Goal: Transaction & Acquisition: Book appointment/travel/reservation

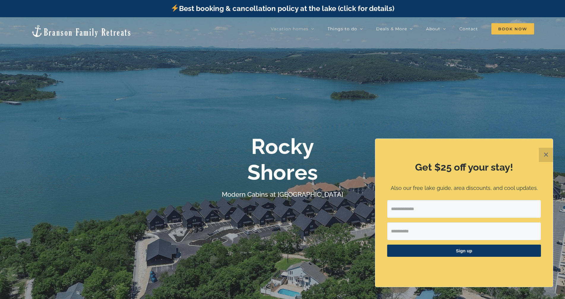
click at [543, 155] on button "✕" at bounding box center [546, 155] width 14 height 14
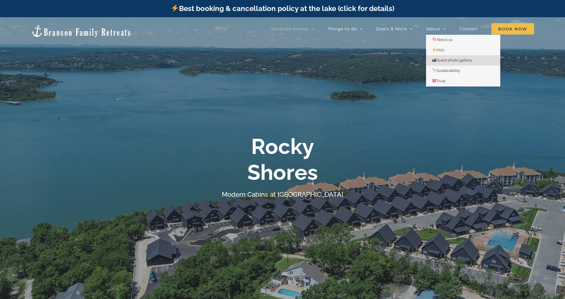
click at [441, 61] on span "Guest photo gallery" at bounding box center [452, 60] width 40 height 4
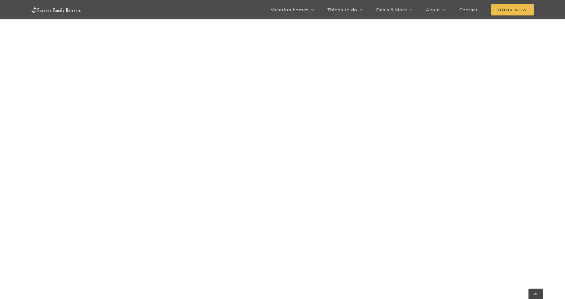
scroll to position [1662, 0]
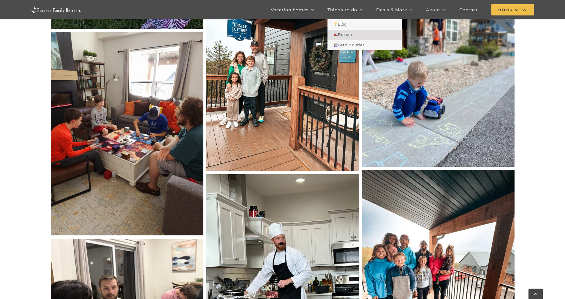
click at [344, 33] on span "Explore" at bounding box center [342, 34] width 19 height 4
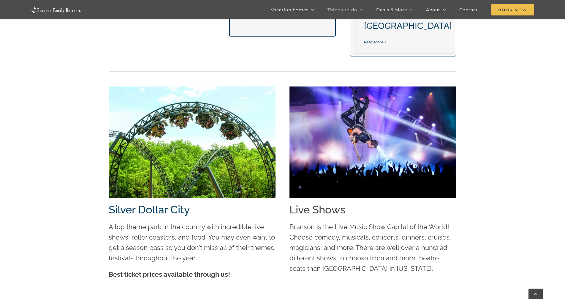
scroll to position [683, 0]
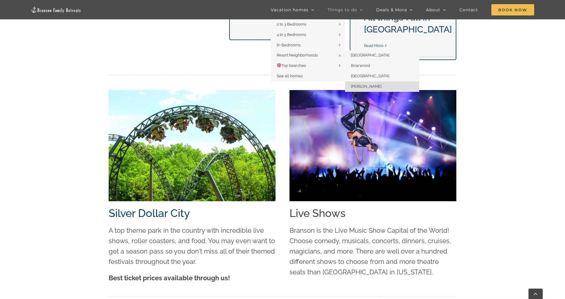
click at [370, 85] on span "[PERSON_NAME]" at bounding box center [366, 86] width 31 height 4
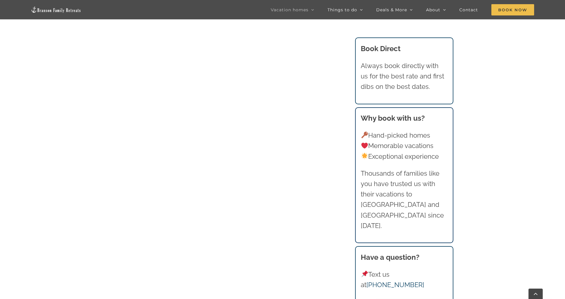
scroll to position [1276, 0]
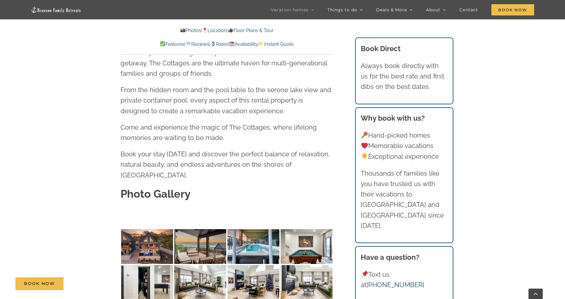
scroll to position [1781, 0]
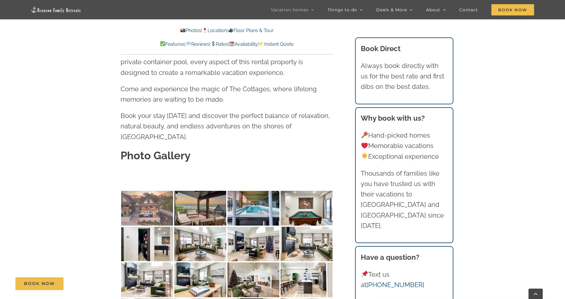
click at [157, 191] on img at bounding box center [147, 208] width 52 height 35
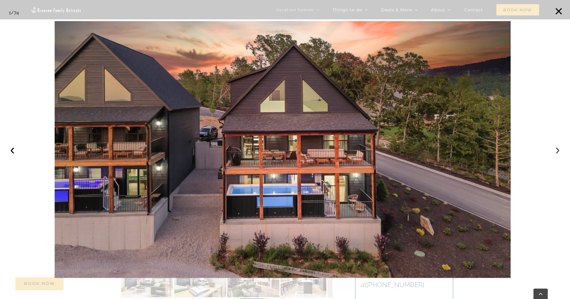
click at [556, 149] on button "›" at bounding box center [557, 149] width 13 height 13
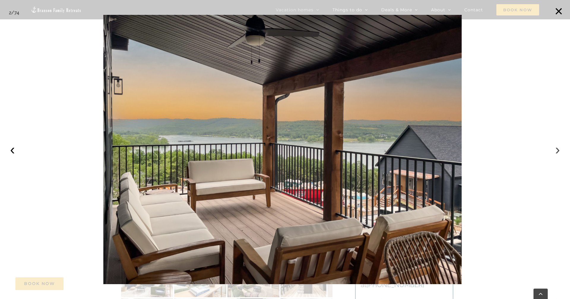
click at [556, 149] on button "›" at bounding box center [557, 149] width 13 height 13
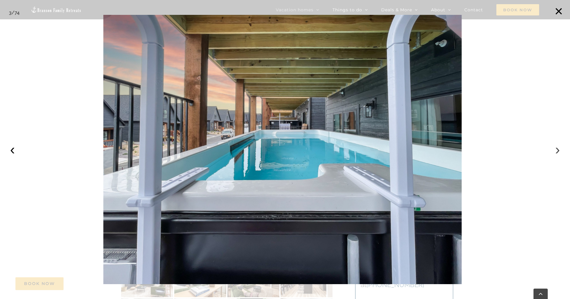
click at [556, 149] on button "›" at bounding box center [557, 149] width 13 height 13
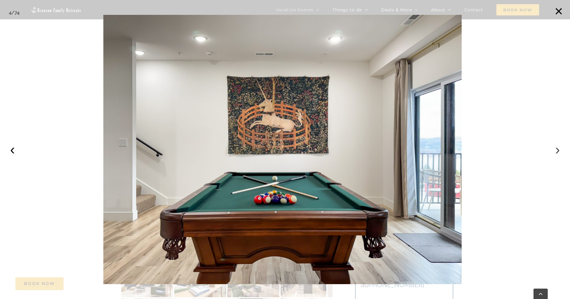
click at [556, 149] on button "›" at bounding box center [557, 149] width 13 height 13
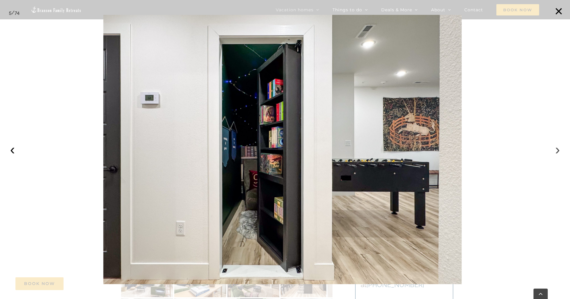
click at [556, 149] on button "›" at bounding box center [557, 149] width 13 height 13
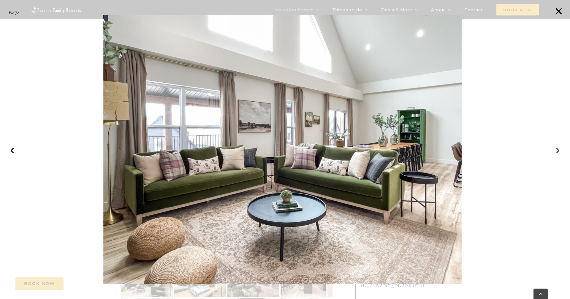
click at [556, 149] on button "›" at bounding box center [557, 149] width 13 height 13
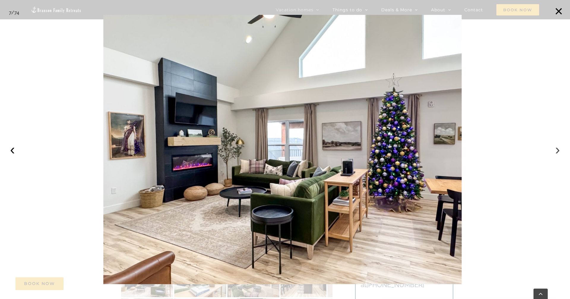
click at [556, 149] on button "›" at bounding box center [557, 149] width 13 height 13
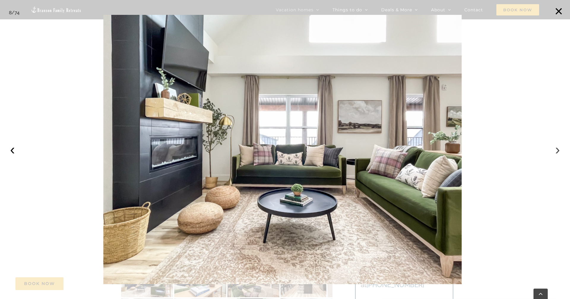
click at [556, 149] on button "›" at bounding box center [557, 149] width 13 height 13
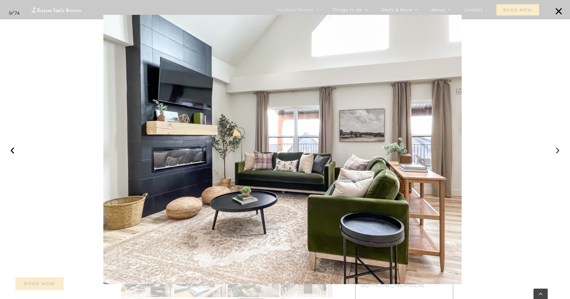
click at [556, 149] on button "›" at bounding box center [557, 149] width 13 height 13
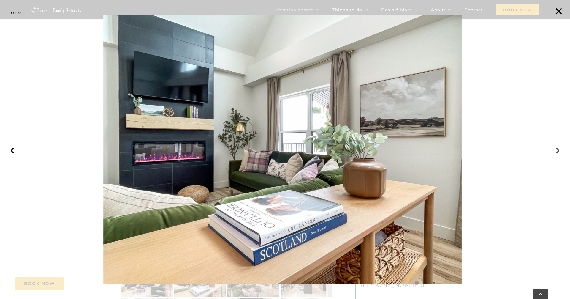
click at [556, 149] on button "›" at bounding box center [557, 149] width 13 height 13
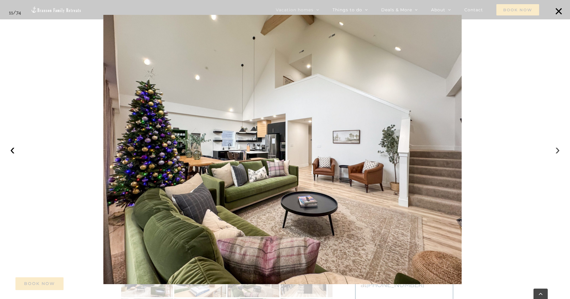
click at [556, 149] on button "›" at bounding box center [557, 149] width 13 height 13
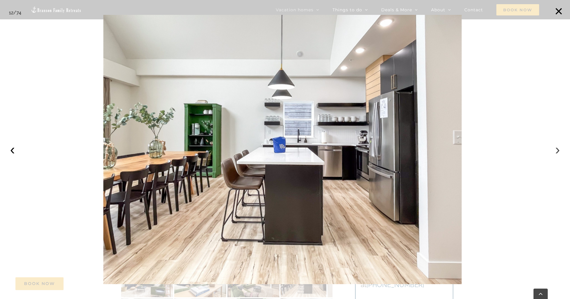
click at [556, 149] on button "›" at bounding box center [557, 149] width 13 height 13
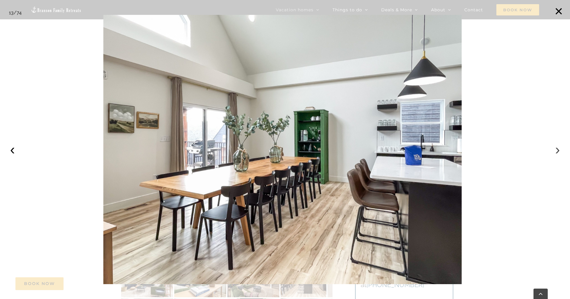
click at [556, 149] on button "›" at bounding box center [557, 149] width 13 height 13
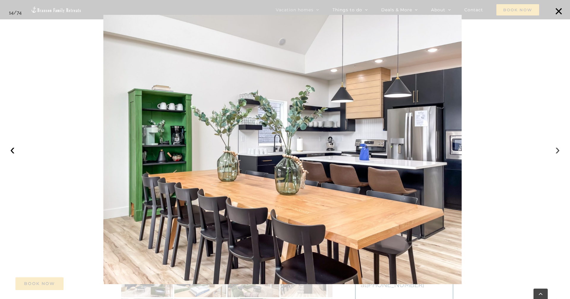
click at [556, 149] on button "›" at bounding box center [557, 149] width 13 height 13
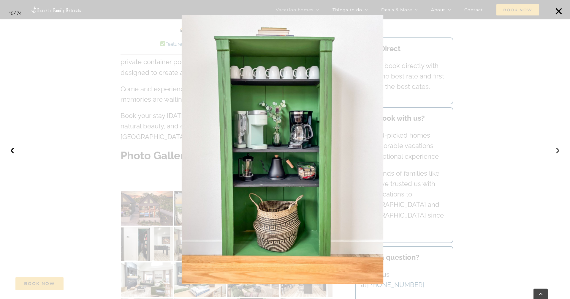
click at [556, 149] on button "›" at bounding box center [557, 149] width 13 height 13
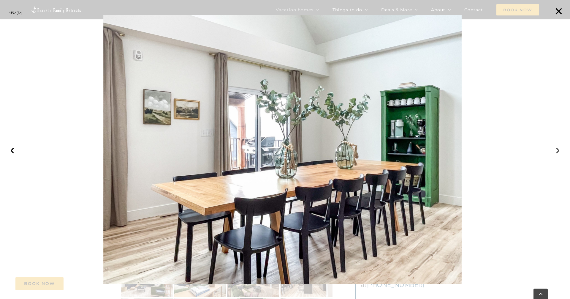
click at [556, 149] on button "›" at bounding box center [557, 149] width 13 height 13
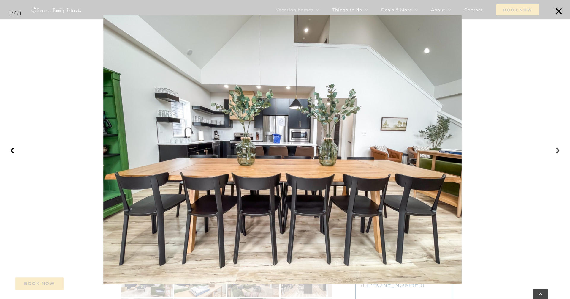
click at [556, 149] on button "›" at bounding box center [557, 149] width 13 height 13
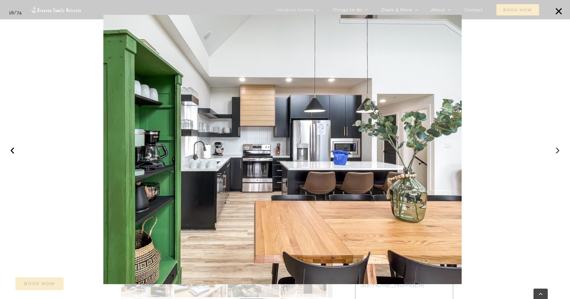
click at [556, 149] on button "›" at bounding box center [557, 149] width 13 height 13
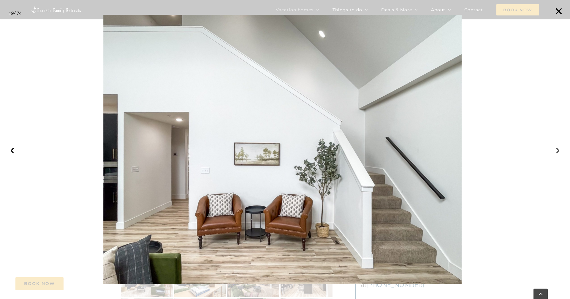
click at [556, 149] on button "›" at bounding box center [557, 149] width 13 height 13
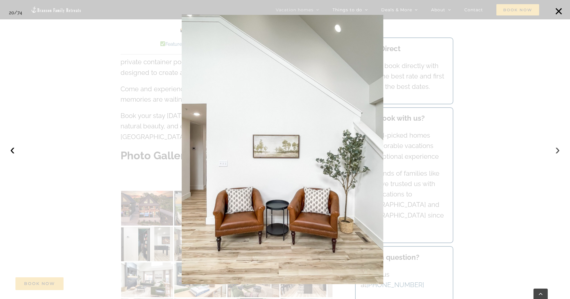
click at [556, 149] on button "›" at bounding box center [557, 149] width 13 height 13
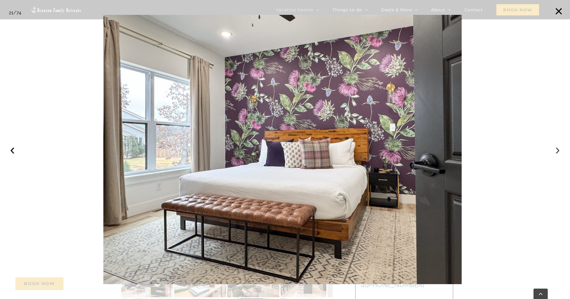
click at [556, 149] on button "›" at bounding box center [557, 149] width 13 height 13
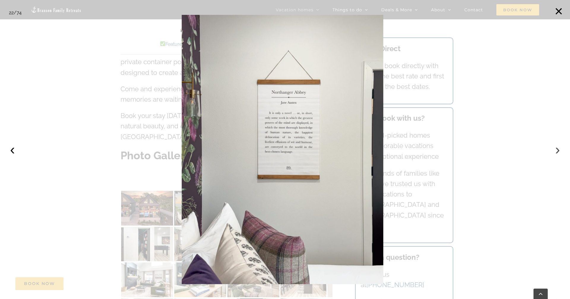
click at [556, 149] on button "›" at bounding box center [557, 149] width 13 height 13
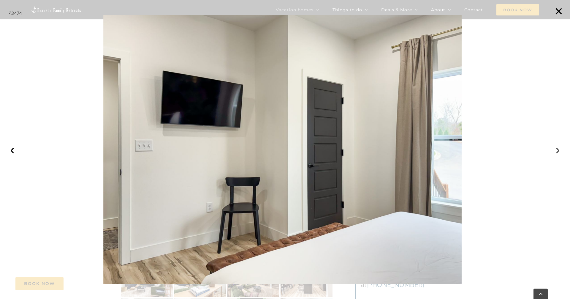
click at [556, 149] on button "›" at bounding box center [557, 149] width 13 height 13
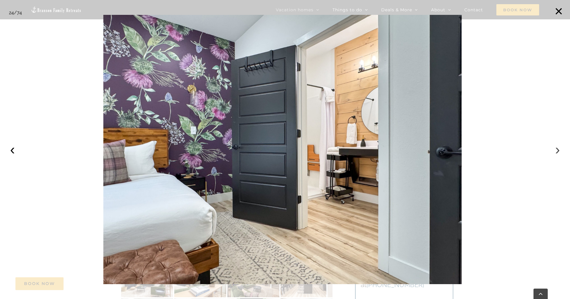
click at [556, 149] on button "›" at bounding box center [557, 149] width 13 height 13
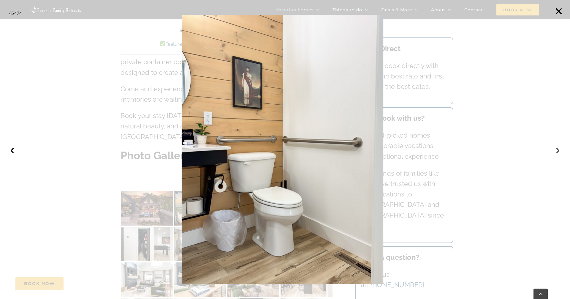
click at [556, 149] on button "›" at bounding box center [557, 149] width 13 height 13
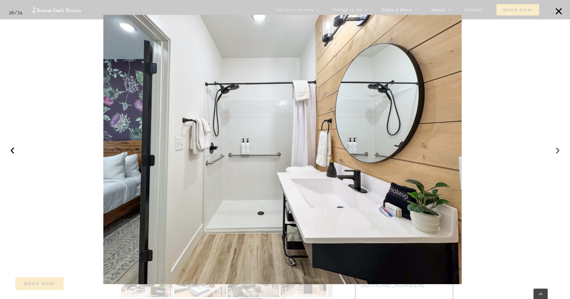
click at [556, 149] on button "›" at bounding box center [557, 149] width 13 height 13
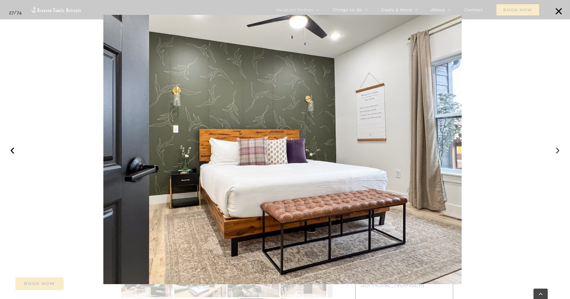
click at [556, 149] on button "›" at bounding box center [557, 149] width 13 height 13
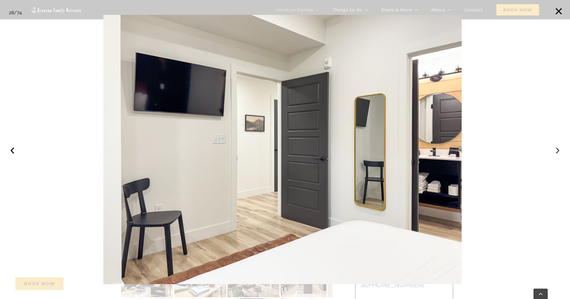
click at [556, 149] on button "›" at bounding box center [557, 149] width 13 height 13
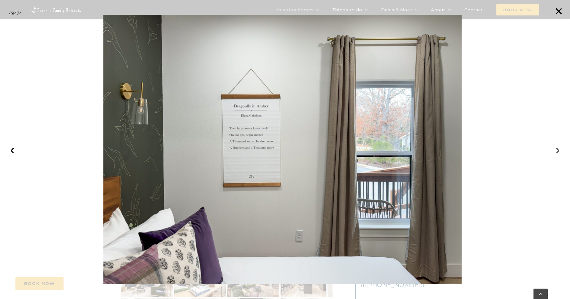
click at [556, 149] on button "›" at bounding box center [557, 149] width 13 height 13
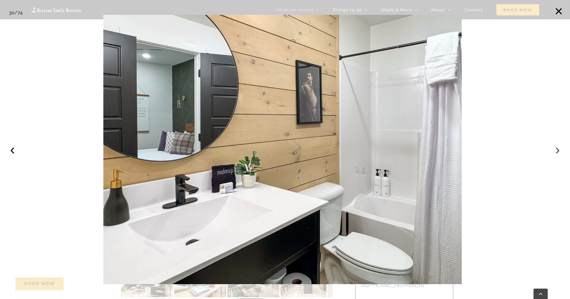
click at [556, 149] on button "›" at bounding box center [557, 149] width 13 height 13
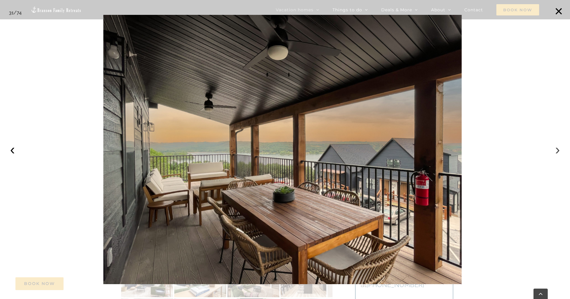
click at [556, 149] on button "›" at bounding box center [557, 149] width 13 height 13
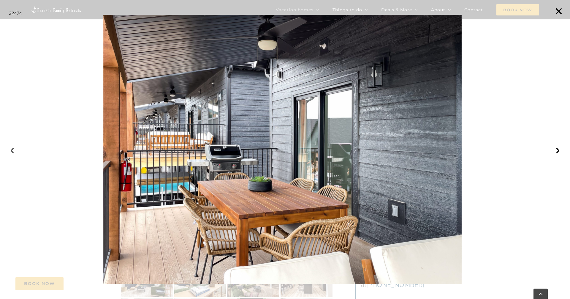
click at [12, 153] on button "‹" at bounding box center [12, 149] width 13 height 13
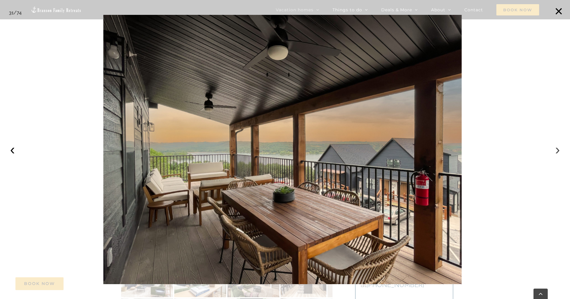
click at [560, 152] on button "›" at bounding box center [557, 149] width 13 height 13
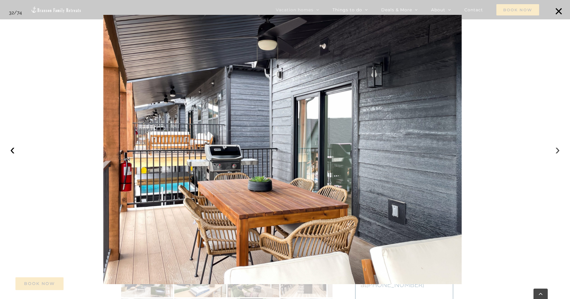
click at [560, 152] on button "›" at bounding box center [557, 149] width 13 height 13
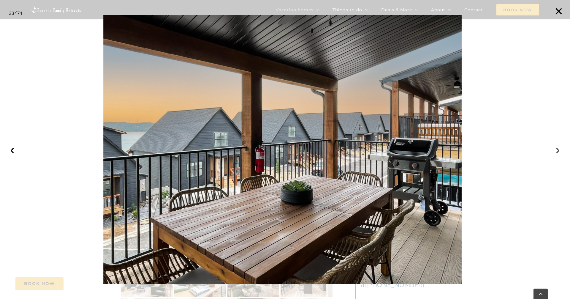
click at [560, 152] on button "›" at bounding box center [557, 149] width 13 height 13
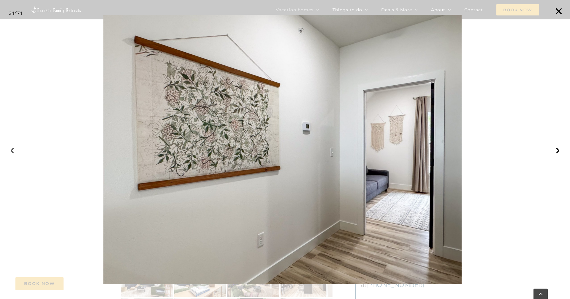
click at [12, 150] on button "‹" at bounding box center [12, 149] width 13 height 13
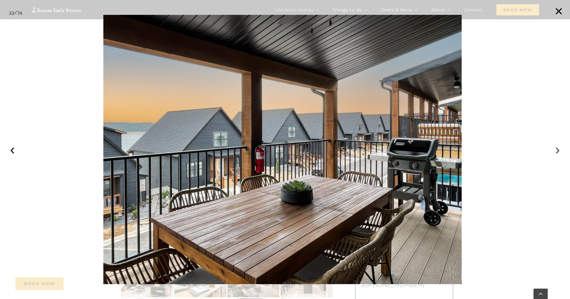
click at [558, 153] on button "›" at bounding box center [557, 149] width 13 height 13
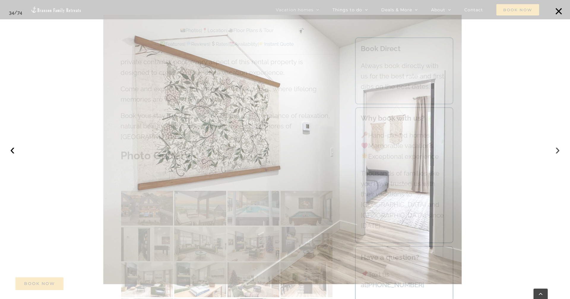
click at [558, 153] on button "›" at bounding box center [557, 149] width 13 height 13
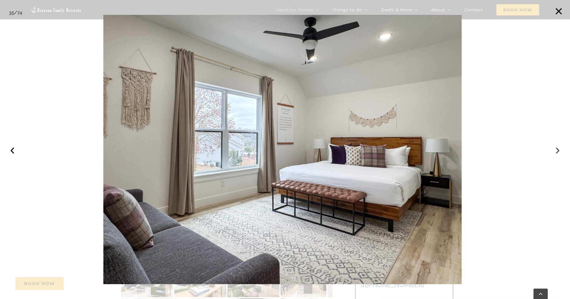
click at [558, 153] on button "›" at bounding box center [557, 149] width 13 height 13
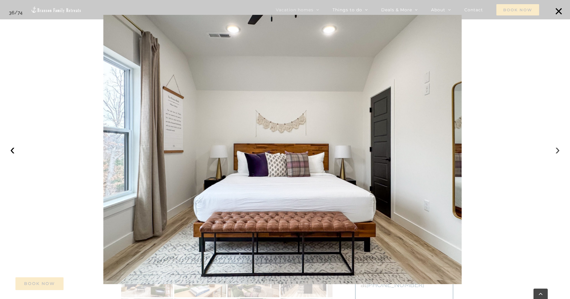
click at [558, 153] on button "›" at bounding box center [557, 149] width 13 height 13
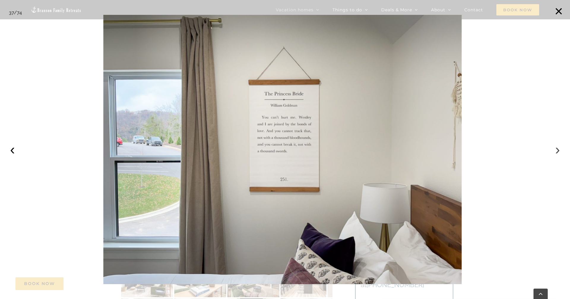
click at [558, 153] on button "›" at bounding box center [557, 149] width 13 height 13
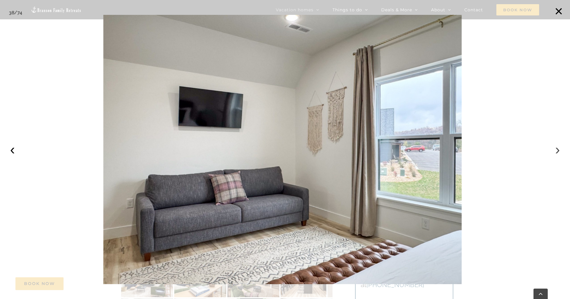
click at [558, 153] on button "›" at bounding box center [557, 149] width 13 height 13
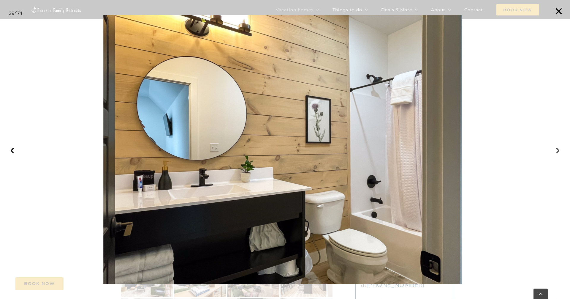
click at [558, 153] on button "›" at bounding box center [557, 149] width 13 height 13
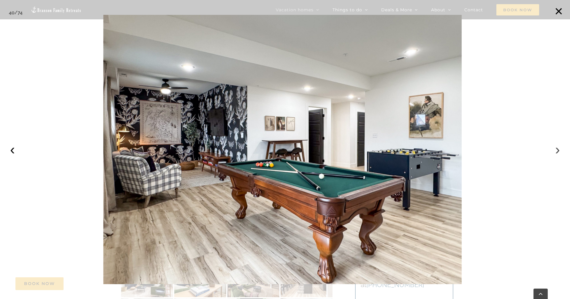
click at [558, 153] on button "›" at bounding box center [557, 149] width 13 height 13
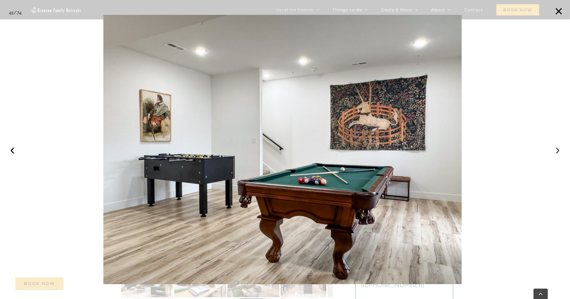
click at [558, 153] on button "›" at bounding box center [557, 149] width 13 height 13
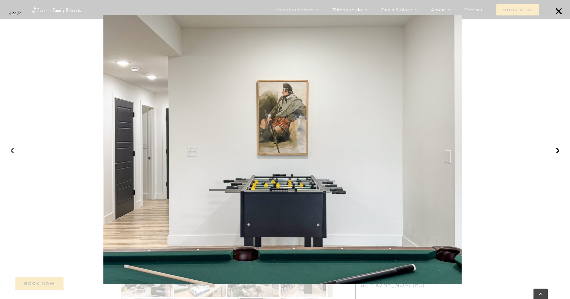
click at [13, 151] on button "‹" at bounding box center [12, 149] width 13 height 13
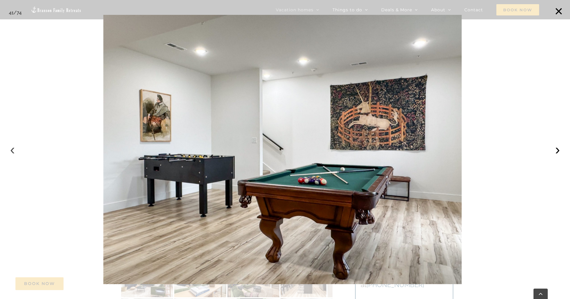
click at [13, 150] on button "‹" at bounding box center [12, 149] width 13 height 13
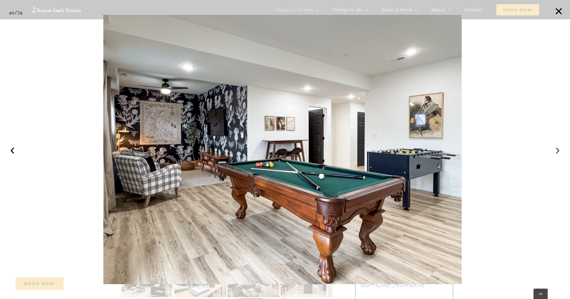
click at [556, 151] on button "›" at bounding box center [557, 149] width 13 height 13
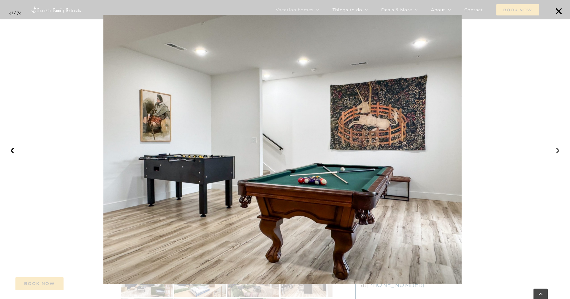
click at [556, 151] on button "›" at bounding box center [557, 149] width 13 height 13
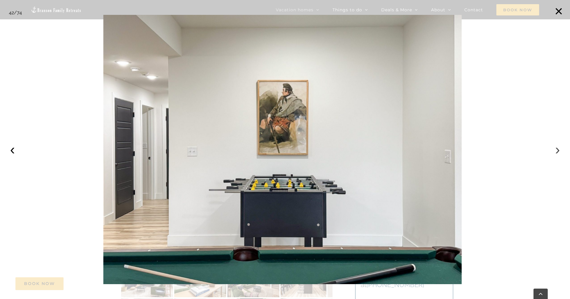
click at [556, 151] on button "›" at bounding box center [557, 149] width 13 height 13
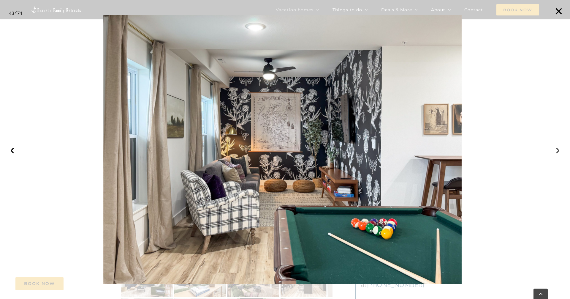
click at [556, 151] on button "›" at bounding box center [557, 149] width 13 height 13
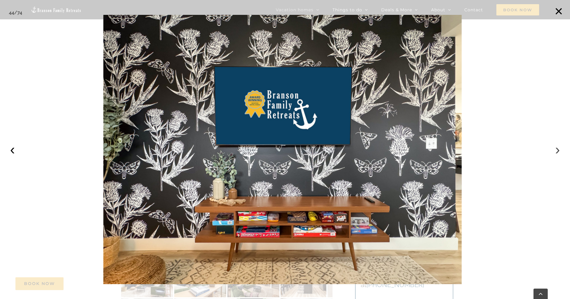
click at [556, 151] on button "›" at bounding box center [557, 149] width 13 height 13
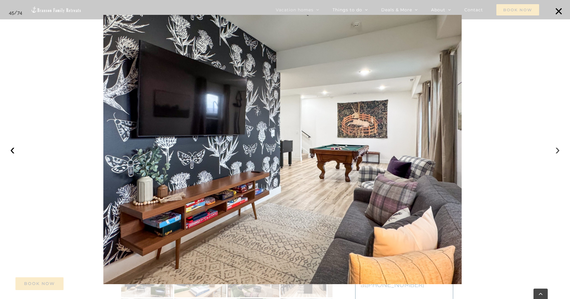
click at [556, 151] on button "›" at bounding box center [557, 149] width 13 height 13
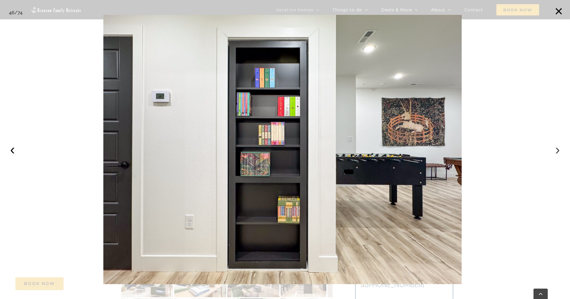
click at [556, 151] on button "›" at bounding box center [557, 149] width 13 height 13
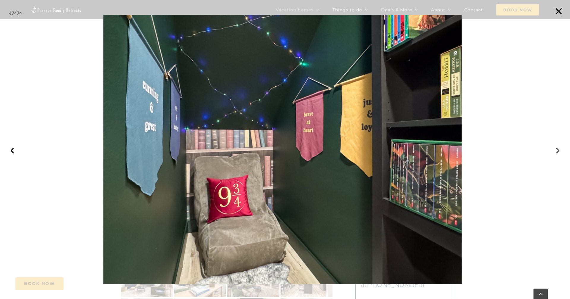
click at [556, 151] on button "›" at bounding box center [557, 149] width 13 height 13
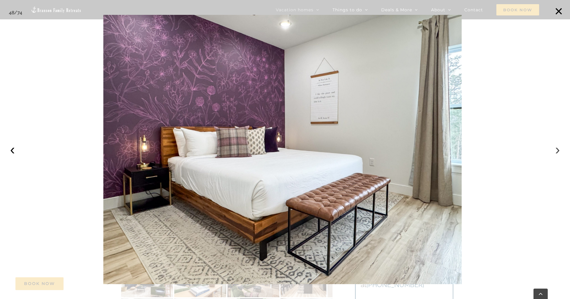
click at [556, 151] on button "›" at bounding box center [557, 149] width 13 height 13
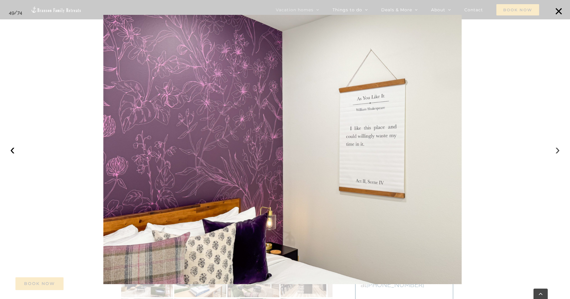
click at [556, 151] on button "›" at bounding box center [557, 149] width 13 height 13
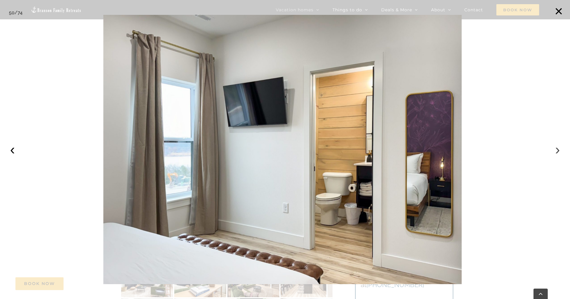
click at [556, 151] on button "›" at bounding box center [557, 149] width 13 height 13
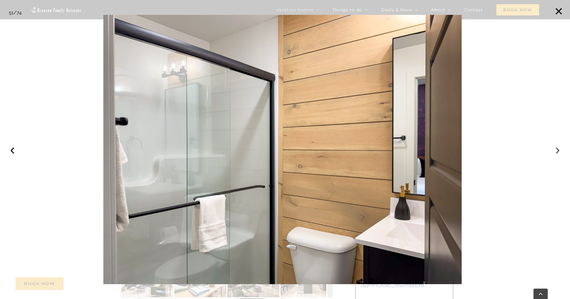
click at [556, 151] on button "›" at bounding box center [557, 149] width 13 height 13
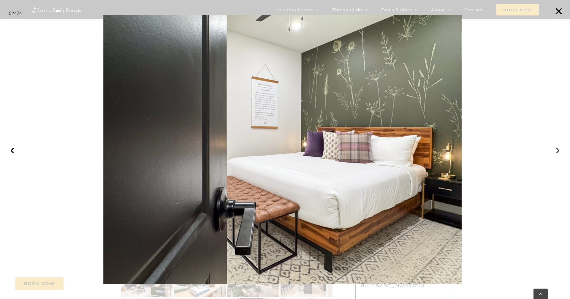
click at [556, 151] on button "›" at bounding box center [557, 149] width 13 height 13
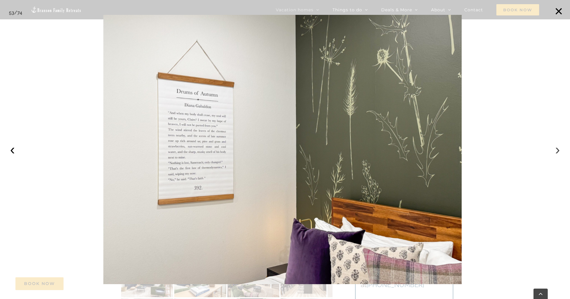
click at [556, 151] on button "›" at bounding box center [557, 149] width 13 height 13
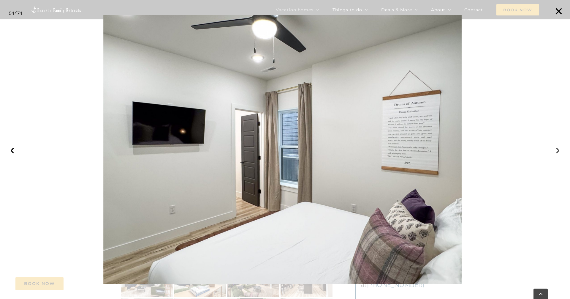
click at [556, 151] on button "›" at bounding box center [557, 149] width 13 height 13
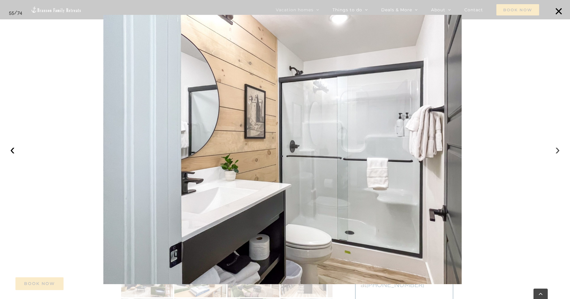
click at [556, 151] on button "›" at bounding box center [557, 149] width 13 height 13
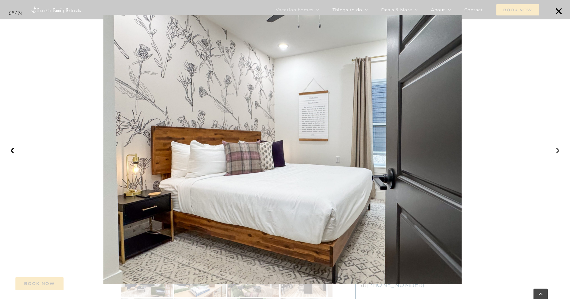
click at [556, 151] on button "›" at bounding box center [557, 149] width 13 height 13
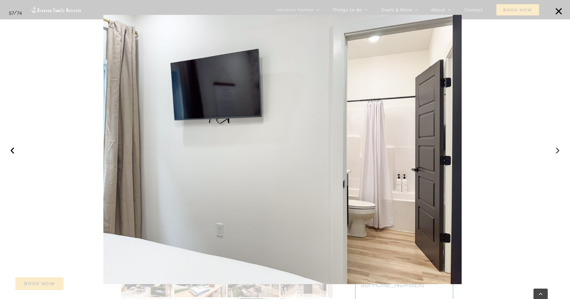
click at [556, 151] on button "›" at bounding box center [557, 149] width 13 height 13
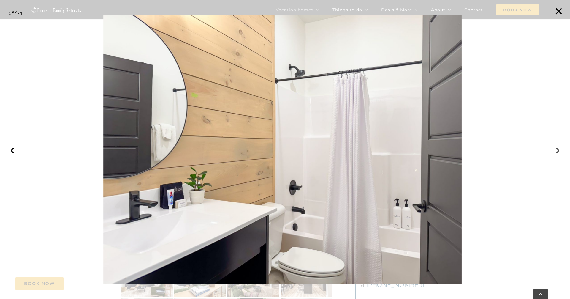
click at [555, 150] on button "›" at bounding box center [557, 149] width 13 height 13
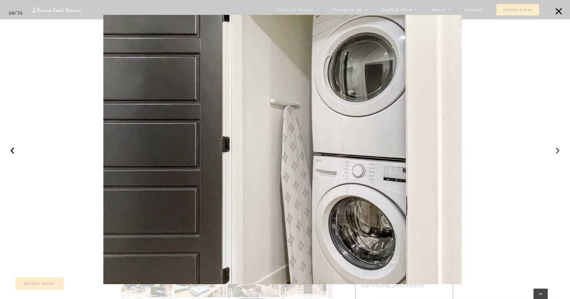
click at [555, 150] on button "›" at bounding box center [557, 149] width 13 height 13
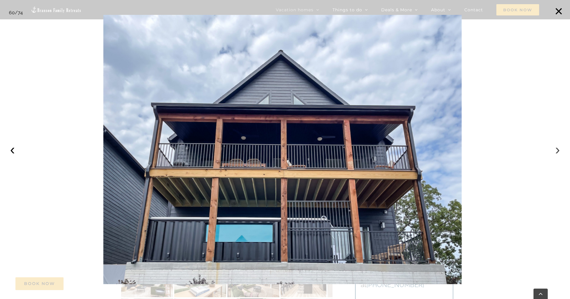
click at [555, 150] on button "›" at bounding box center [557, 149] width 13 height 13
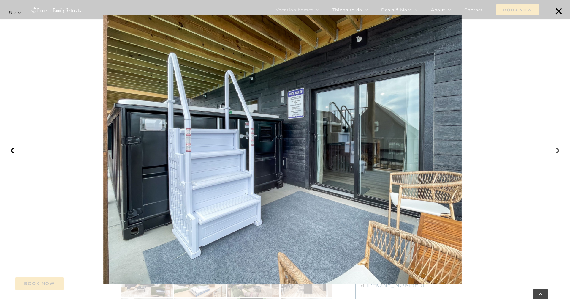
click at [554, 150] on button "›" at bounding box center [557, 149] width 13 height 13
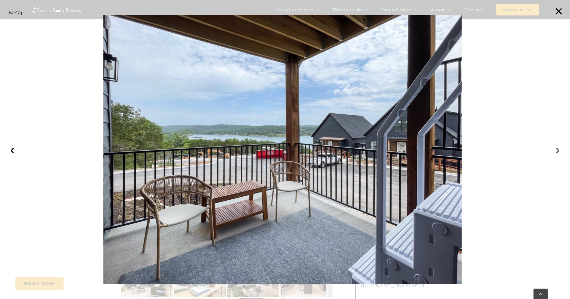
click at [554, 150] on button "›" at bounding box center [557, 149] width 13 height 13
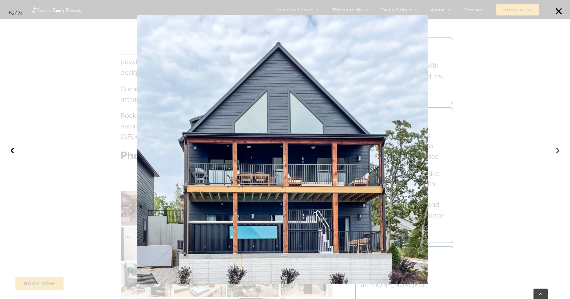
click at [554, 150] on button "›" at bounding box center [557, 149] width 13 height 13
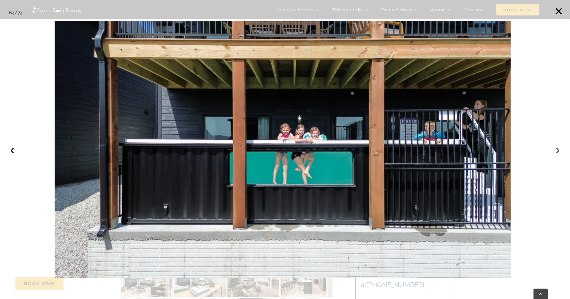
click at [554, 150] on button "›" at bounding box center [557, 149] width 13 height 13
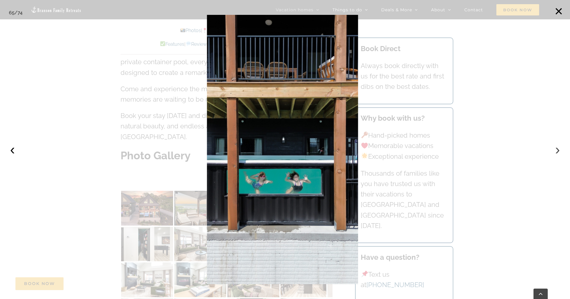
click at [554, 150] on button "›" at bounding box center [557, 149] width 13 height 13
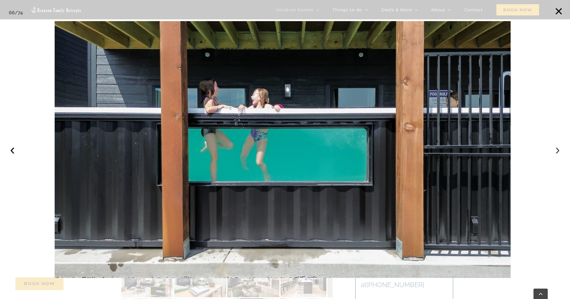
click at [554, 150] on button "›" at bounding box center [557, 149] width 13 height 13
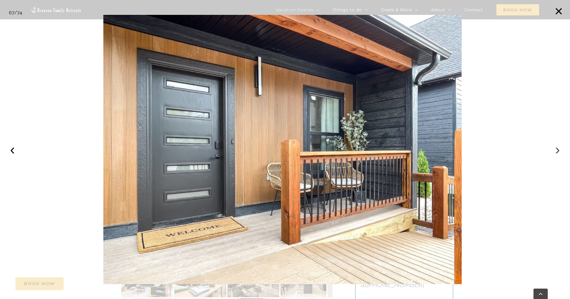
click at [554, 150] on button "›" at bounding box center [557, 149] width 13 height 13
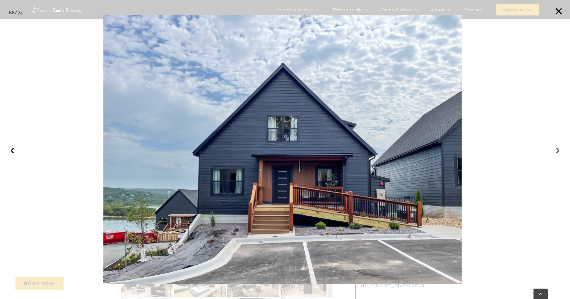
click at [554, 150] on button "›" at bounding box center [557, 149] width 13 height 13
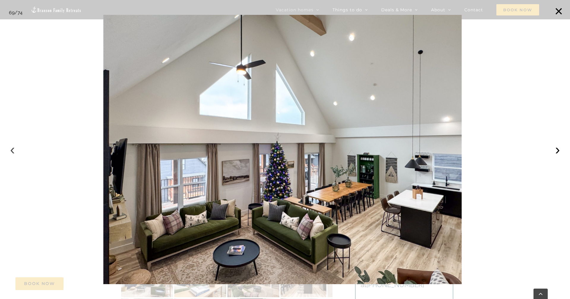
click at [11, 149] on button "‹" at bounding box center [12, 149] width 13 height 13
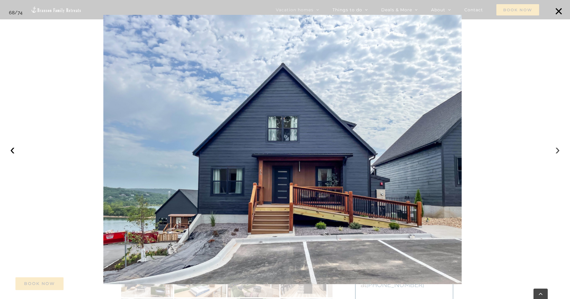
click at [557, 152] on button "›" at bounding box center [557, 149] width 13 height 13
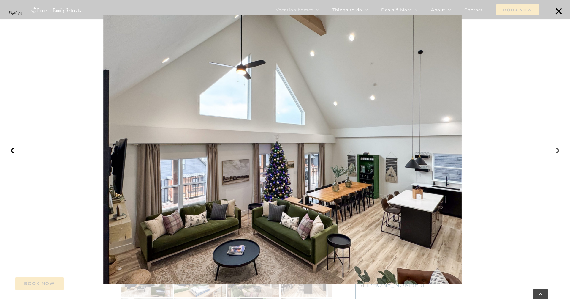
click at [557, 152] on button "›" at bounding box center [557, 149] width 13 height 13
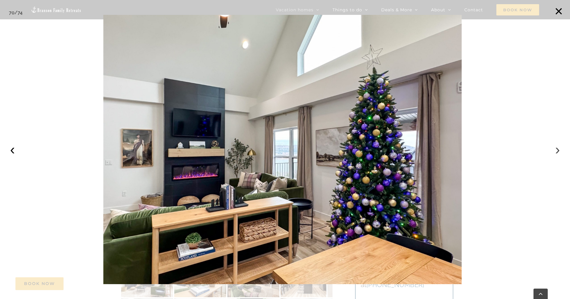
click at [557, 152] on button "›" at bounding box center [557, 149] width 13 height 13
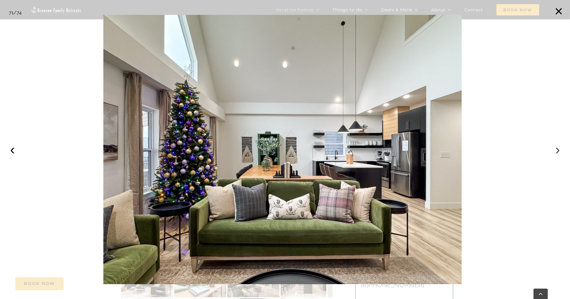
click at [557, 152] on button "›" at bounding box center [557, 149] width 13 height 13
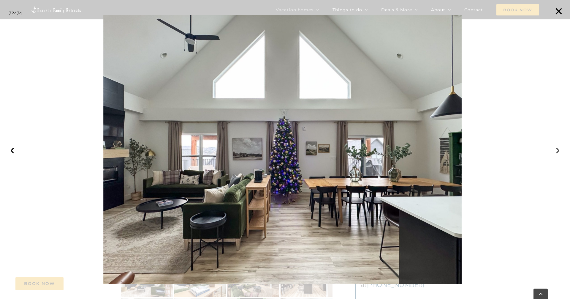
click at [557, 152] on button "›" at bounding box center [557, 149] width 13 height 13
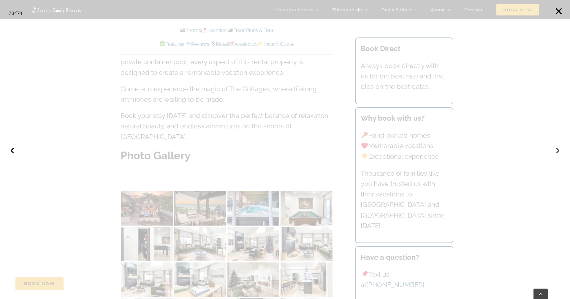
click at [557, 152] on button "›" at bounding box center [557, 149] width 13 height 13
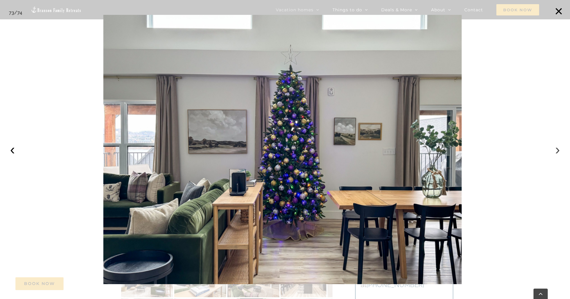
click at [557, 152] on button "›" at bounding box center [557, 149] width 13 height 13
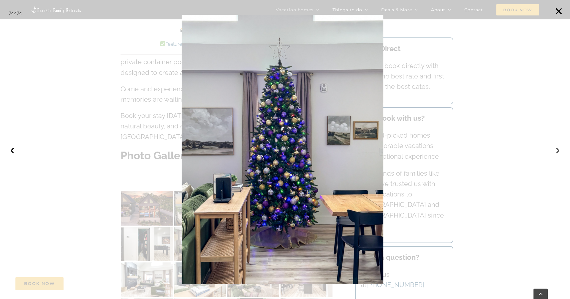
click at [557, 152] on button "›" at bounding box center [557, 149] width 13 height 13
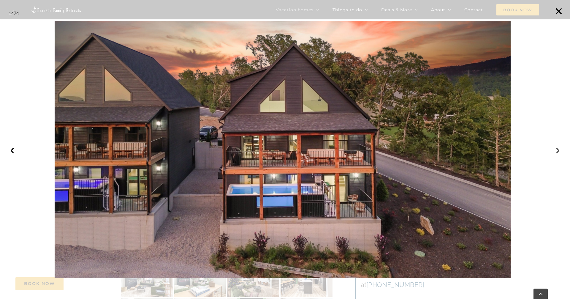
click at [557, 152] on button "›" at bounding box center [557, 149] width 13 height 13
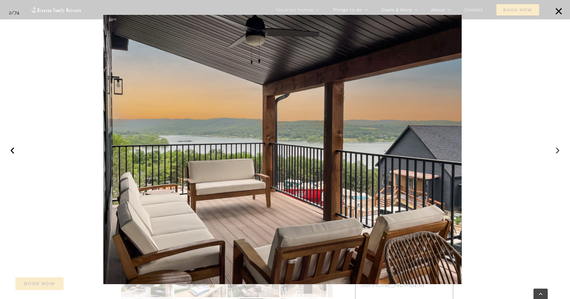
click at [557, 152] on button "›" at bounding box center [557, 149] width 13 height 13
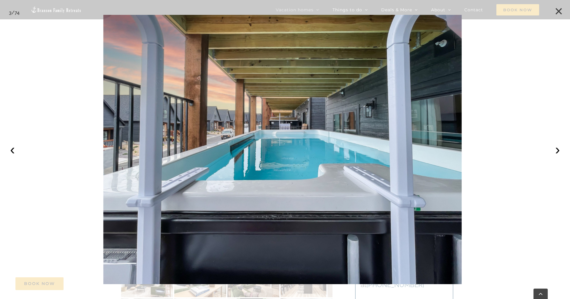
click at [555, 14] on button "×" at bounding box center [558, 11] width 13 height 13
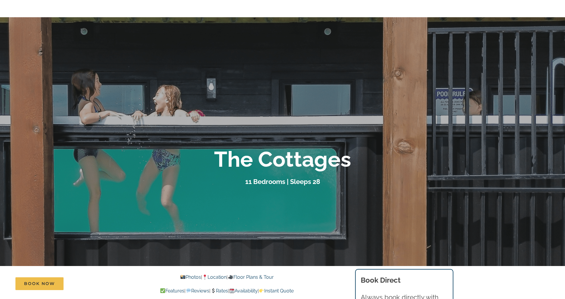
scroll to position [0, 0]
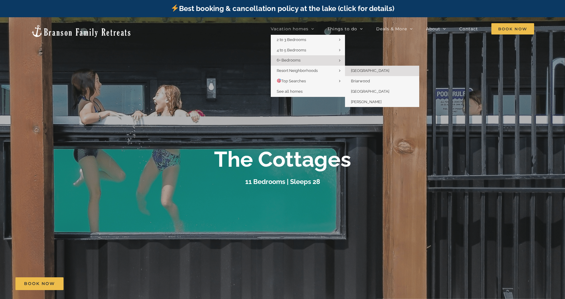
click at [368, 71] on span "[GEOGRAPHIC_DATA]" at bounding box center [370, 70] width 38 height 4
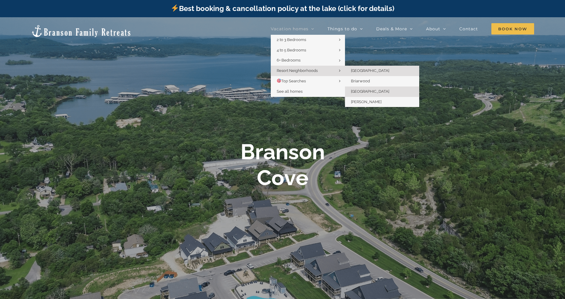
click at [370, 93] on span "[GEOGRAPHIC_DATA]" at bounding box center [370, 91] width 38 height 4
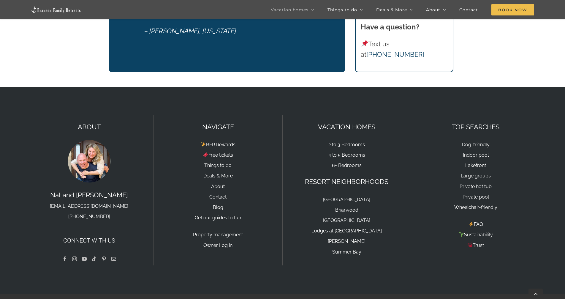
scroll to position [1330, 0]
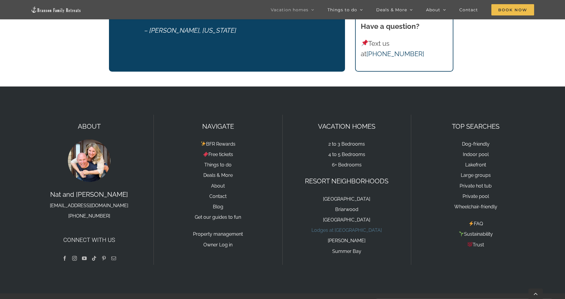
click at [354, 227] on link "Lodges at [GEOGRAPHIC_DATA]" at bounding box center [346, 230] width 70 height 6
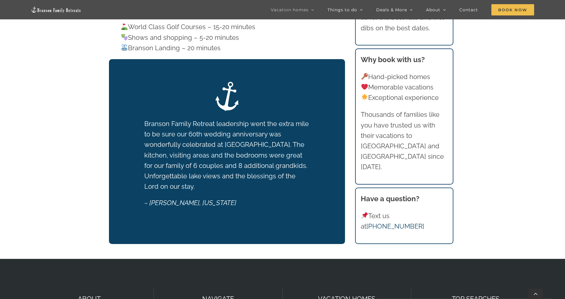
scroll to position [1330, 0]
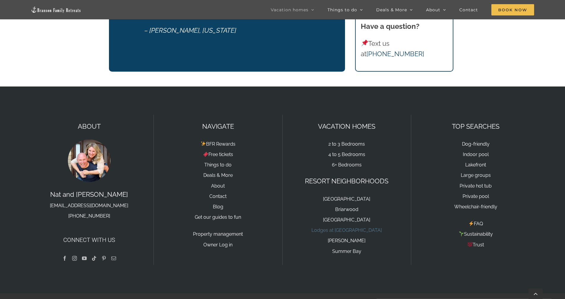
click at [360, 227] on link "Lodges at [GEOGRAPHIC_DATA]" at bounding box center [346, 230] width 70 height 6
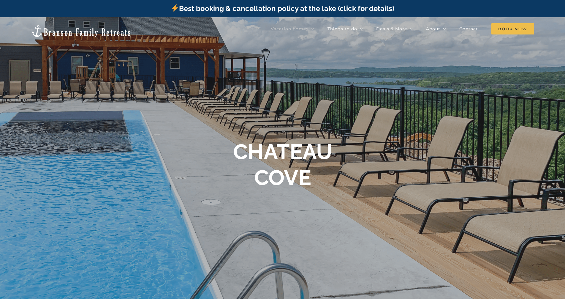
scroll to position [1330, 0]
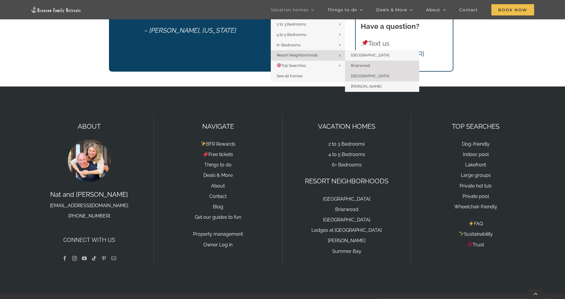
click at [366, 66] on span "Briarwood" at bounding box center [360, 65] width 19 height 4
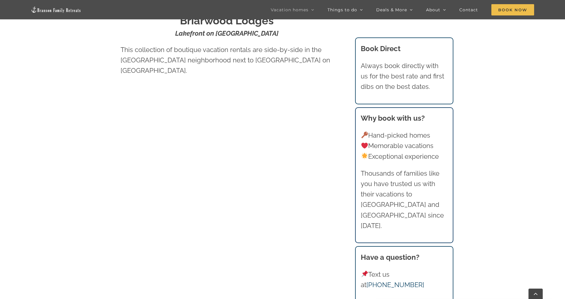
scroll to position [356, 0]
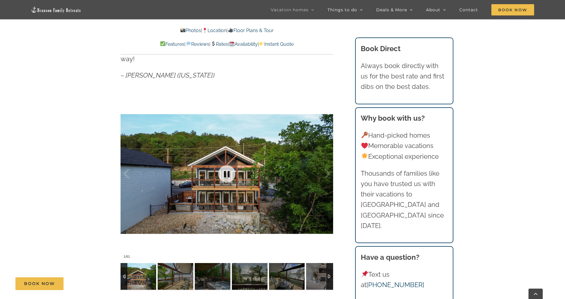
scroll to position [416, 0]
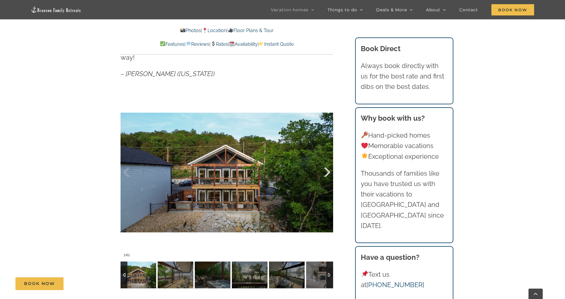
click at [329, 162] on div at bounding box center [321, 172] width 18 height 37
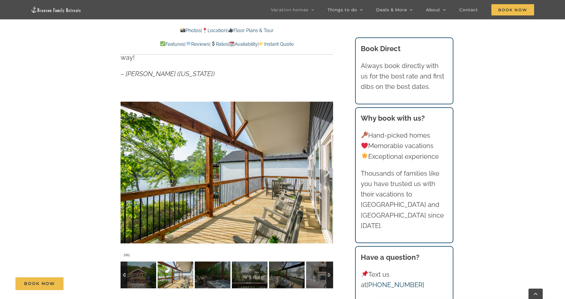
click at [329, 162] on div at bounding box center [321, 172] width 18 height 37
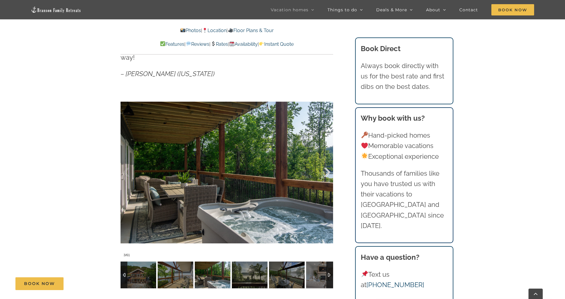
click at [329, 162] on div at bounding box center [321, 172] width 18 height 37
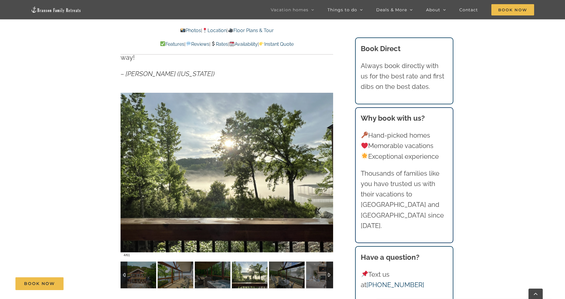
click at [329, 162] on div at bounding box center [321, 172] width 18 height 37
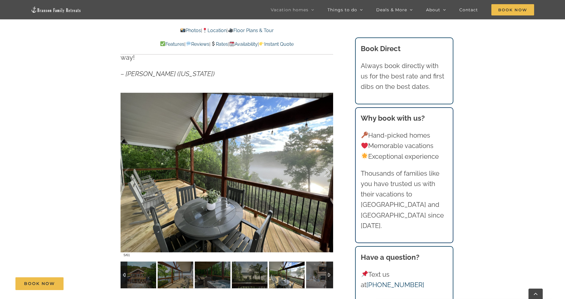
click at [329, 162] on div at bounding box center [321, 172] width 18 height 37
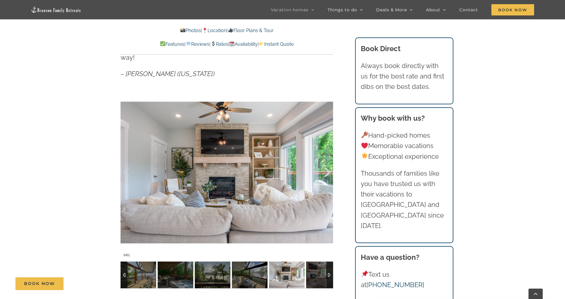
click at [329, 162] on div at bounding box center [321, 172] width 18 height 37
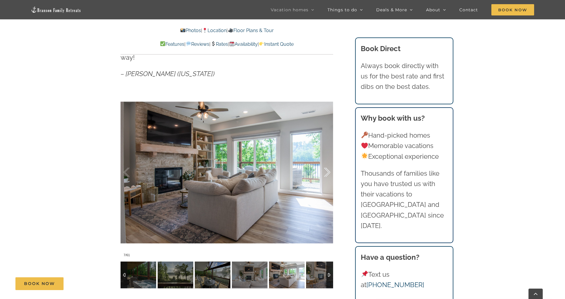
click at [329, 162] on div at bounding box center [321, 172] width 18 height 37
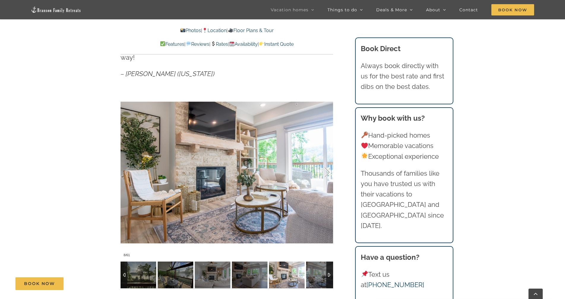
click at [329, 162] on div at bounding box center [321, 172] width 18 height 37
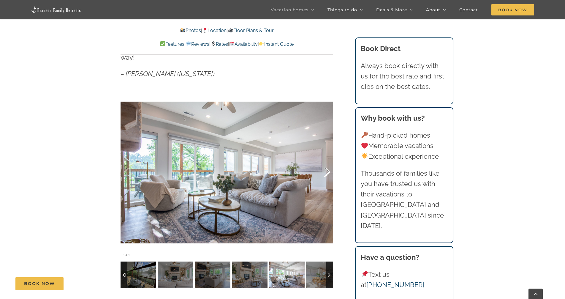
click at [329, 162] on div at bounding box center [321, 172] width 18 height 37
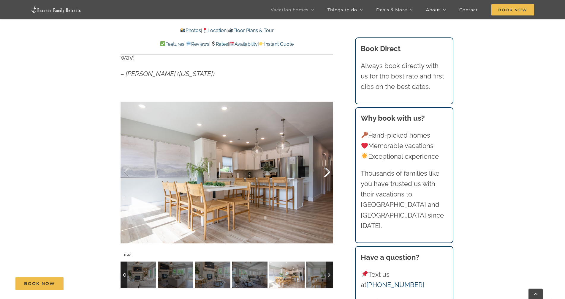
click at [329, 162] on div at bounding box center [321, 172] width 18 height 37
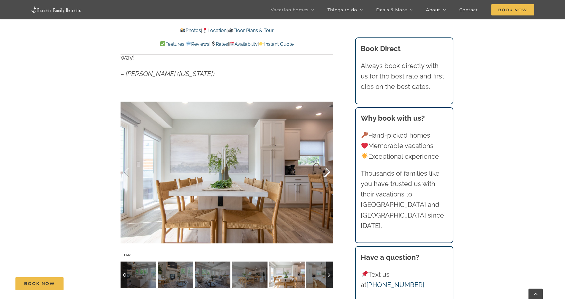
click at [329, 162] on div at bounding box center [321, 172] width 18 height 37
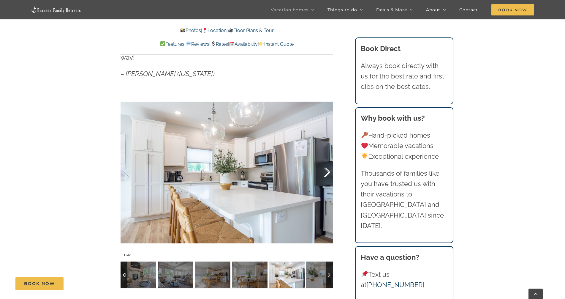
click at [329, 162] on div at bounding box center [321, 172] width 18 height 37
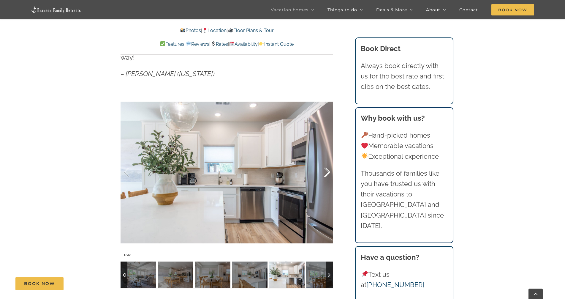
click at [329, 162] on div at bounding box center [321, 172] width 18 height 37
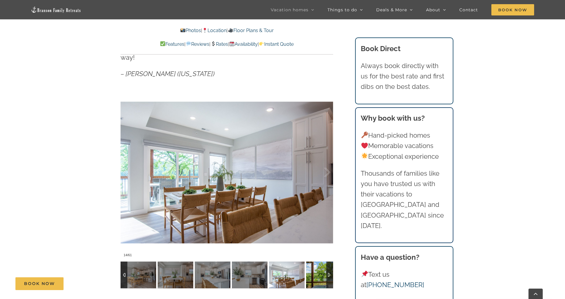
click at [321, 269] on img at bounding box center [324, 274] width 36 height 27
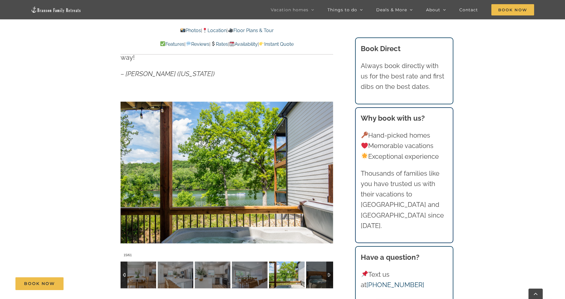
click at [330, 264] on div at bounding box center [329, 274] width 7 height 27
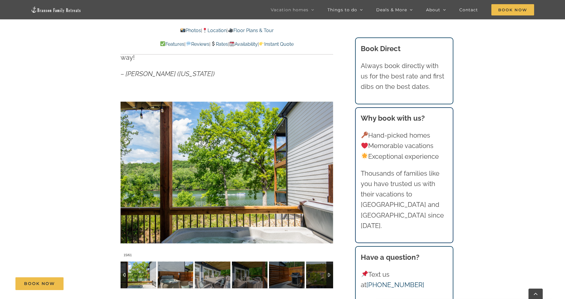
click at [182, 266] on img at bounding box center [176, 274] width 36 height 27
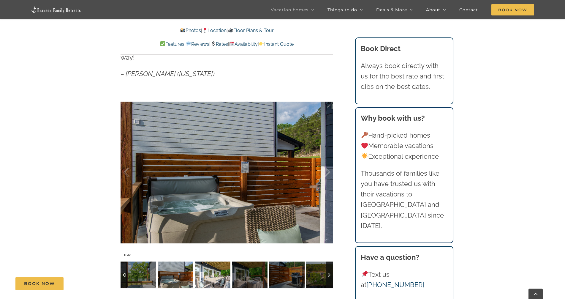
click at [217, 266] on img at bounding box center [213, 274] width 36 height 27
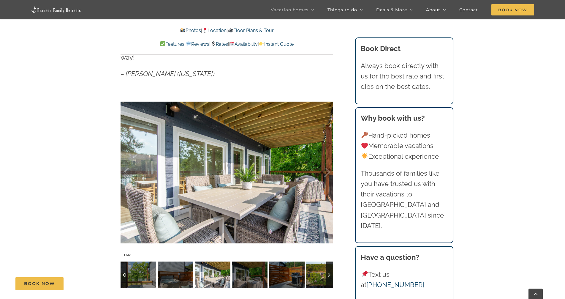
click at [320, 269] on img at bounding box center [324, 274] width 36 height 27
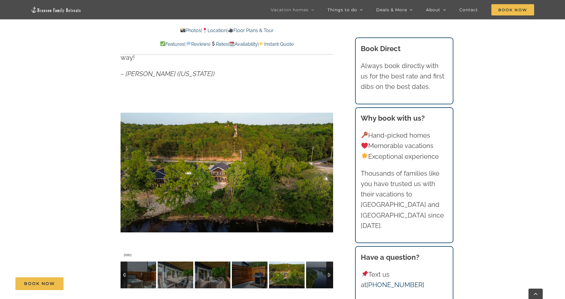
click at [329, 263] on div at bounding box center [329, 274] width 7 height 27
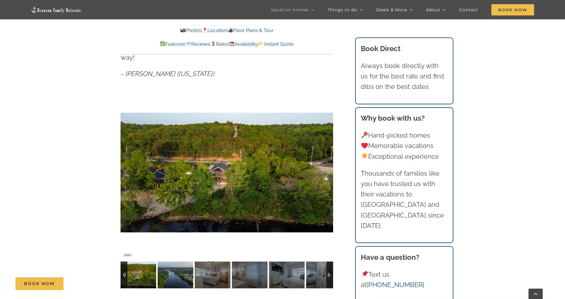
click at [176, 264] on img at bounding box center [176, 274] width 36 height 27
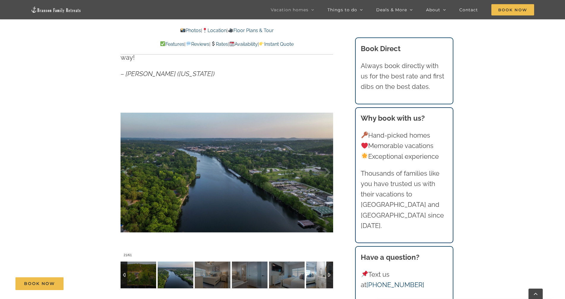
click at [310, 266] on img at bounding box center [324, 274] width 36 height 27
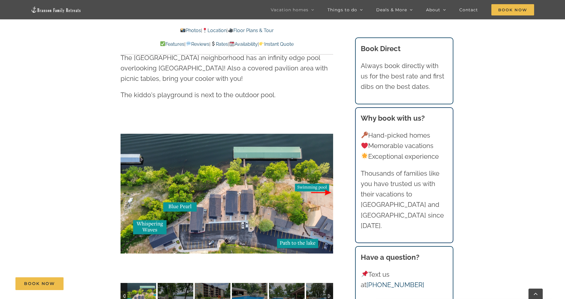
scroll to position [1336, 0]
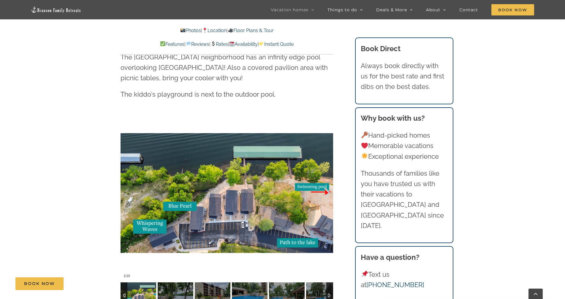
click at [324, 174] on div at bounding box center [321, 192] width 18 height 37
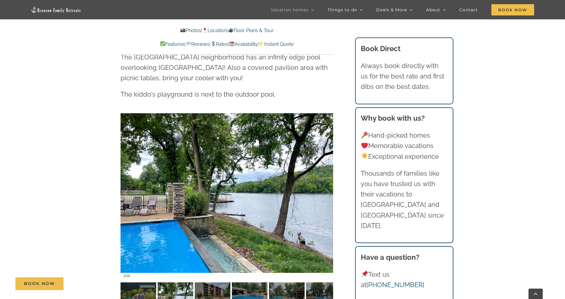
click at [181, 277] on div "Book Now" at bounding box center [286, 283] width 543 height 13
click at [216, 278] on div "Book Now" at bounding box center [286, 283] width 543 height 13
click at [224, 282] on img at bounding box center [213, 295] width 36 height 27
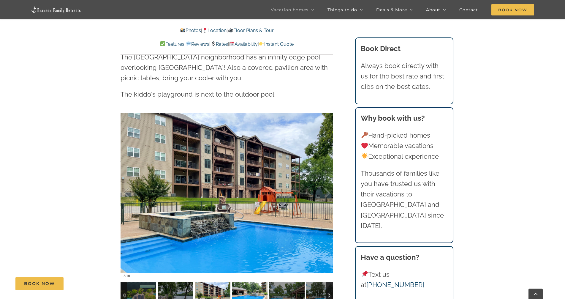
click at [254, 282] on img at bounding box center [250, 295] width 36 height 27
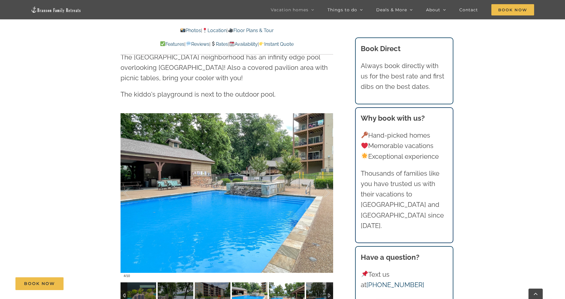
click at [291, 282] on img at bounding box center [287, 295] width 36 height 27
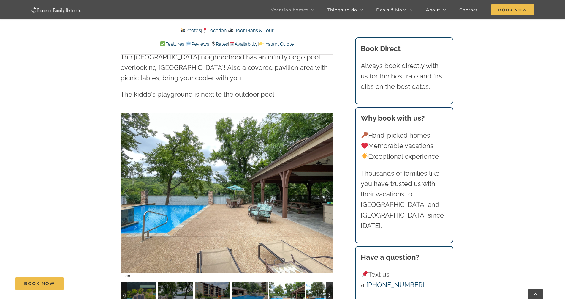
click at [323, 282] on img at bounding box center [324, 295] width 36 height 27
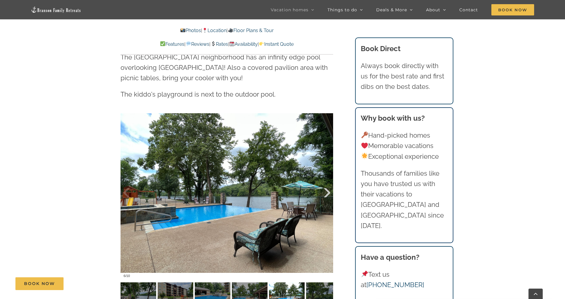
click at [329, 174] on div at bounding box center [321, 192] width 18 height 37
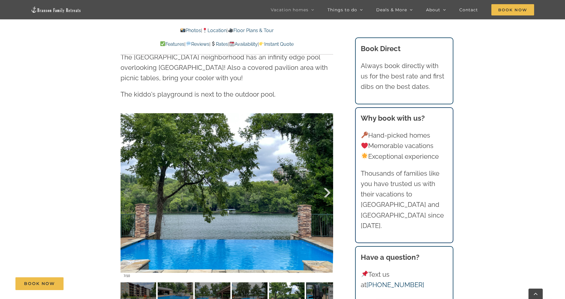
click at [326, 174] on div at bounding box center [321, 192] width 18 height 37
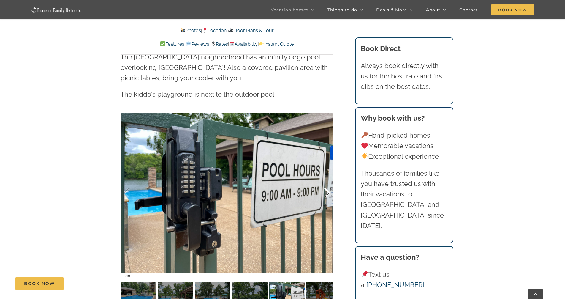
click at [324, 174] on div at bounding box center [321, 192] width 18 height 37
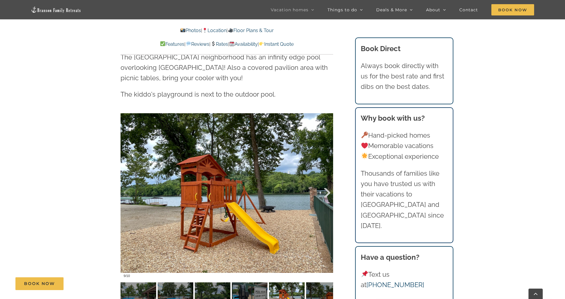
click at [321, 174] on div at bounding box center [321, 192] width 18 height 37
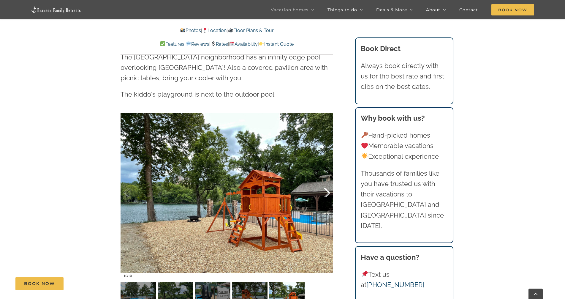
click at [321, 174] on div at bounding box center [321, 192] width 18 height 37
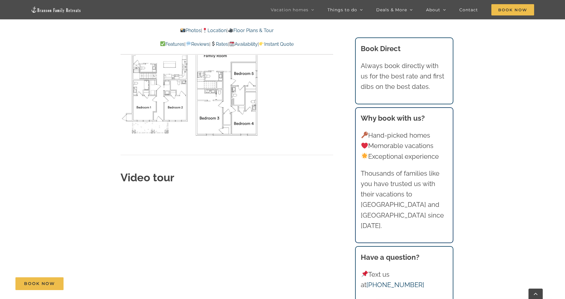
scroll to position [2137, 0]
drag, startPoint x: 325, startPoint y: 256, endPoint x: 313, endPoint y: 275, distance: 22.2
drag, startPoint x: 241, startPoint y: 277, endPoint x: 235, endPoint y: 278, distance: 5.9
click at [235, 278] on div "Book Now" at bounding box center [286, 283] width 543 height 13
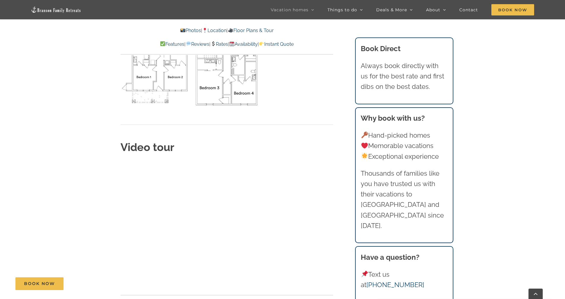
scroll to position [2167, 0]
click at [48, 279] on link "Book Now" at bounding box center [39, 283] width 48 height 13
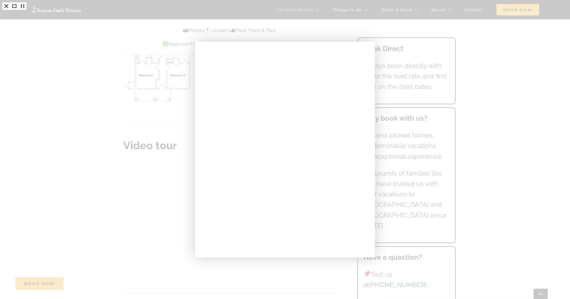
click at [121, 132] on div at bounding box center [285, 149] width 570 height 299
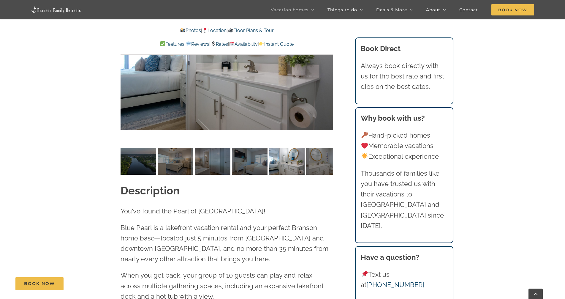
scroll to position [534, 0]
